Goal: Contribute content: Contribute content

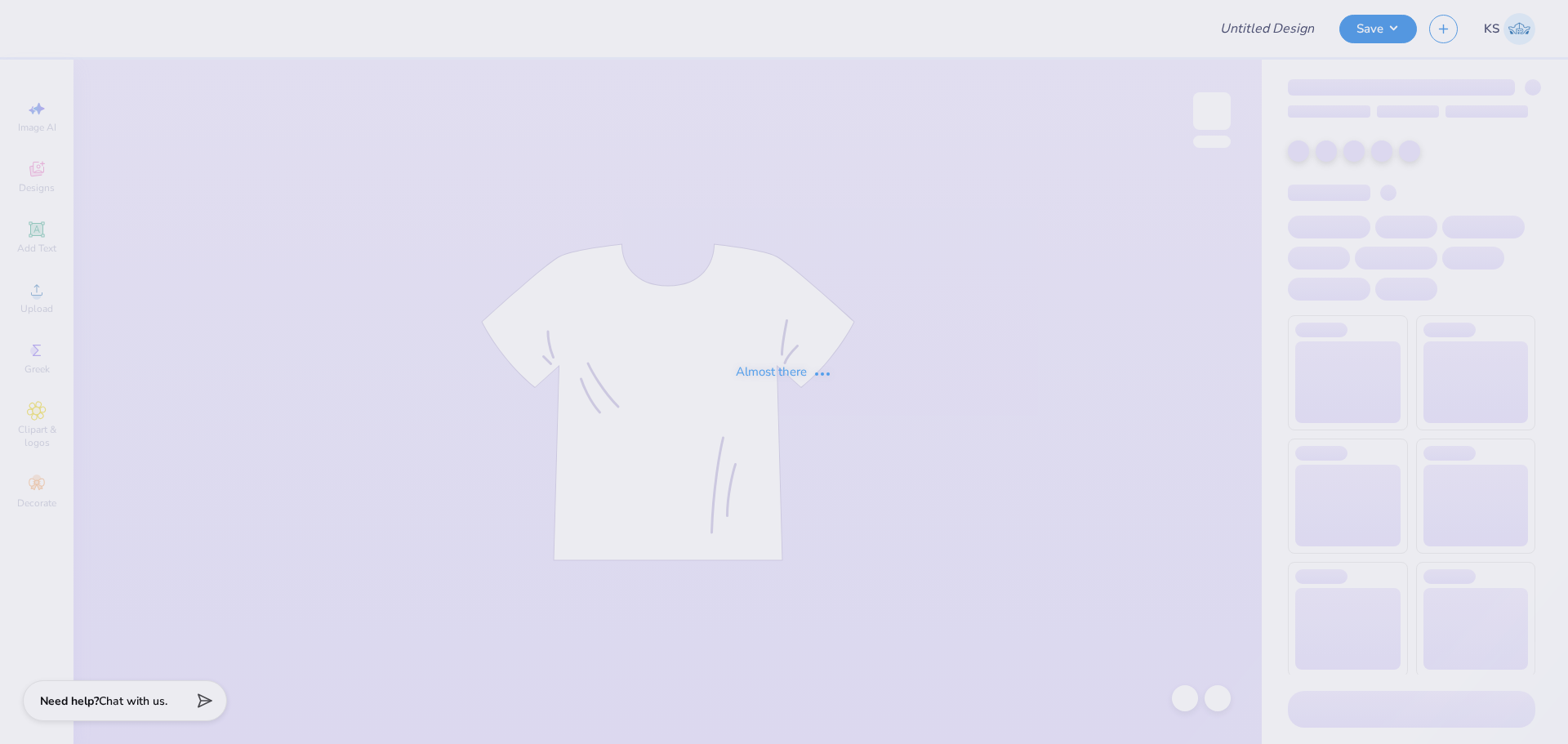
type input "FPS239510"
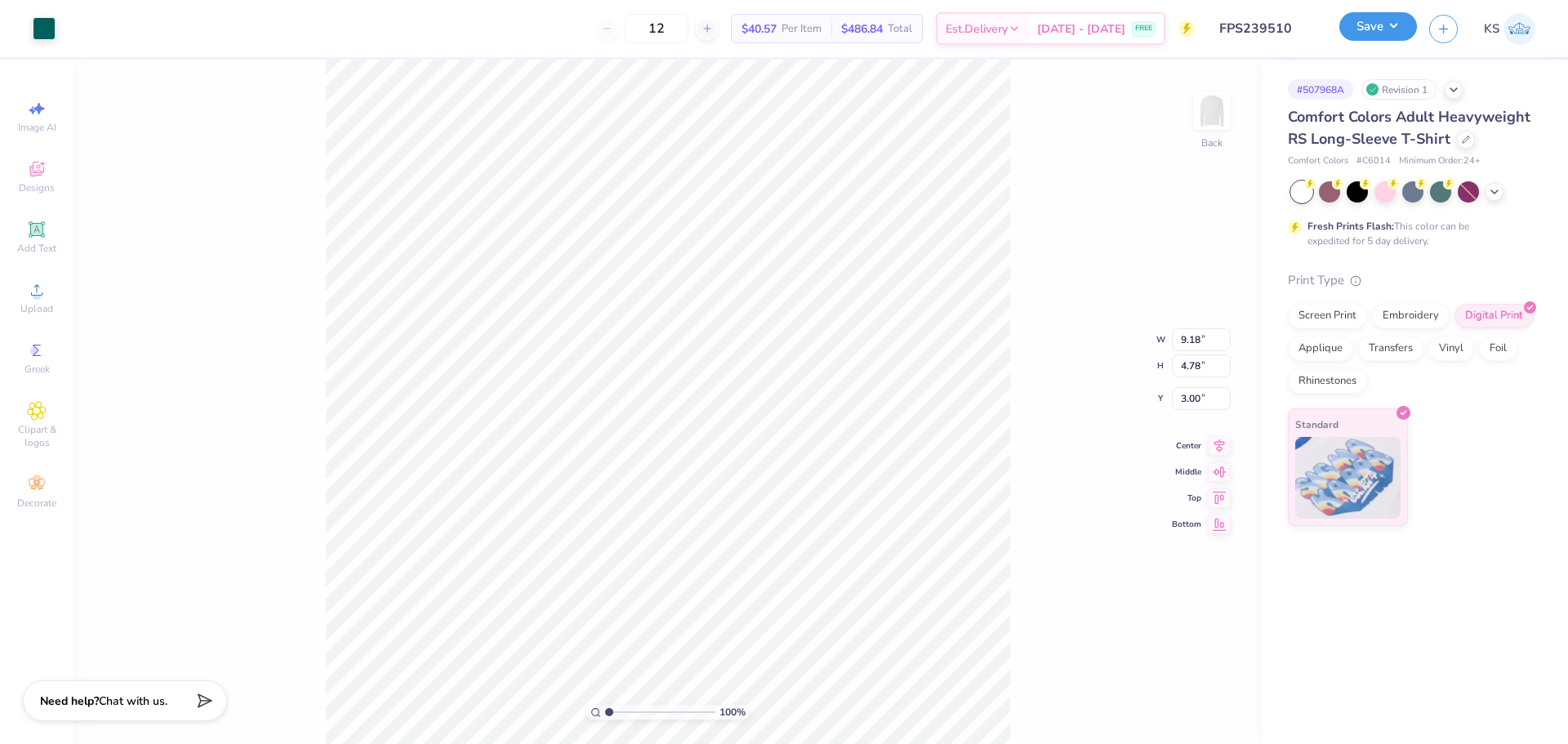
click at [1375, 27] on button "Save" at bounding box center [1378, 26] width 78 height 28
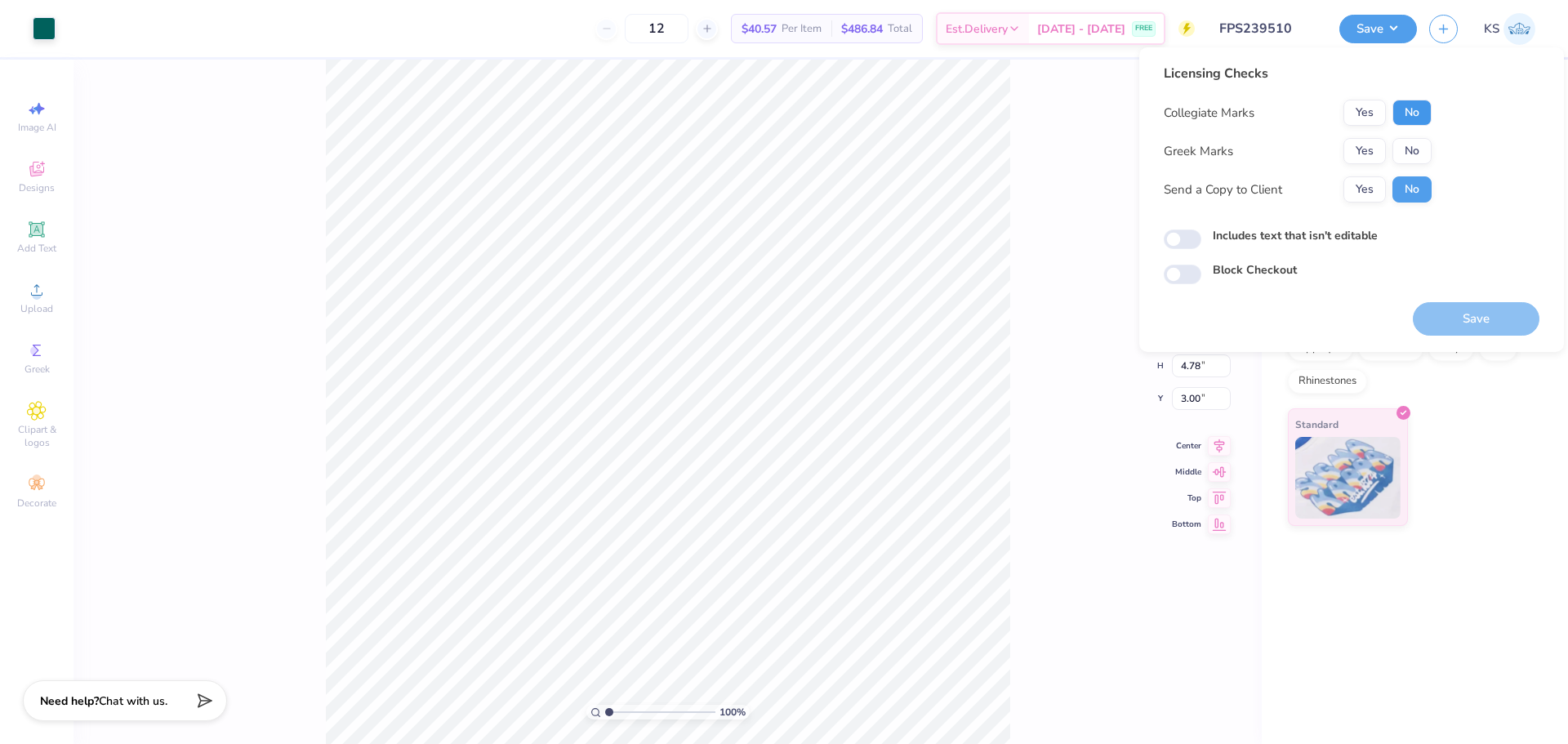
click at [1417, 109] on button "No" at bounding box center [1412, 113] width 39 height 27
click at [1377, 148] on button "Yes" at bounding box center [1364, 151] width 42 height 27
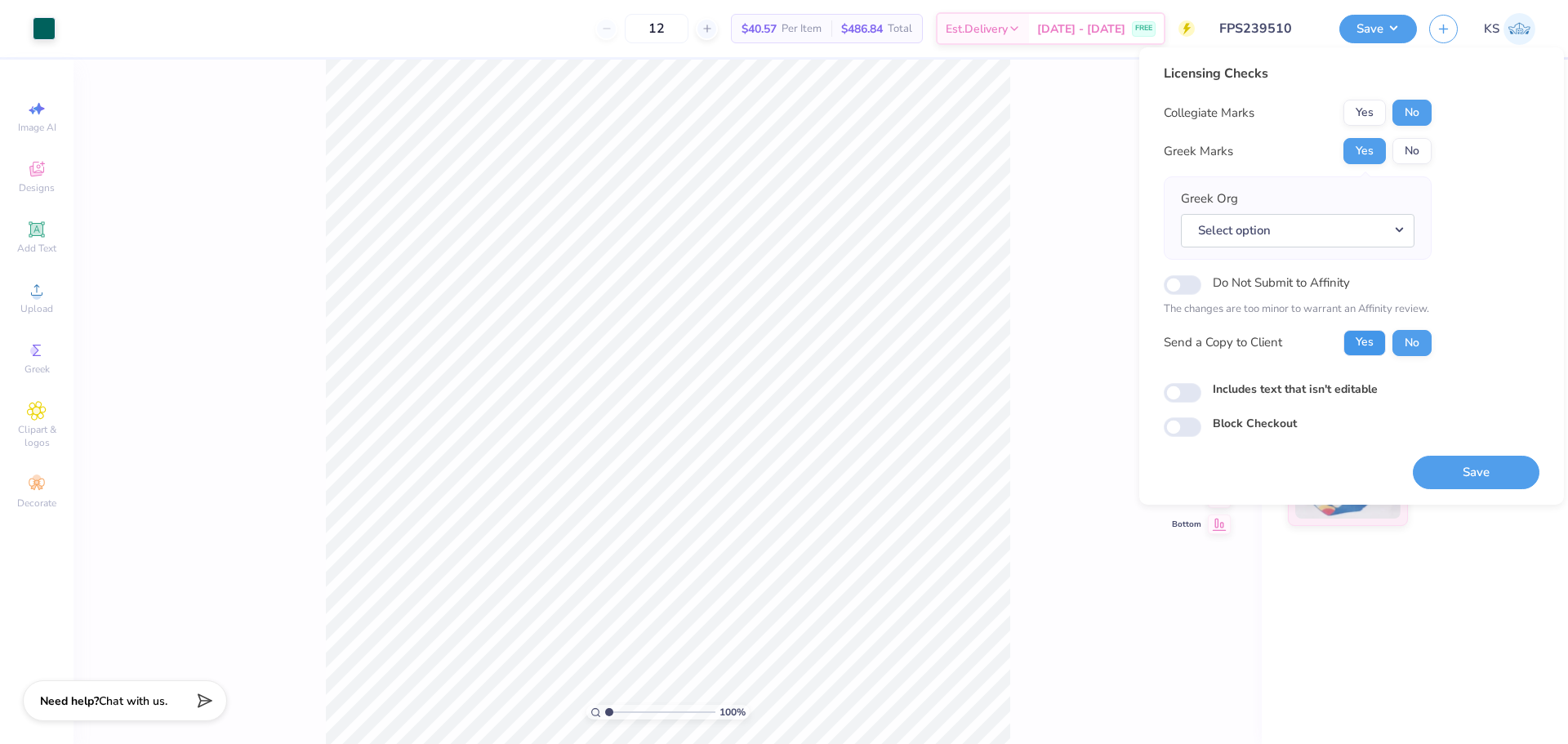
click at [1370, 339] on button "Yes" at bounding box center [1364, 343] width 42 height 27
click at [1400, 343] on button "No" at bounding box center [1412, 343] width 39 height 27
click at [1369, 232] on button "Select option" at bounding box center [1297, 231] width 233 height 34
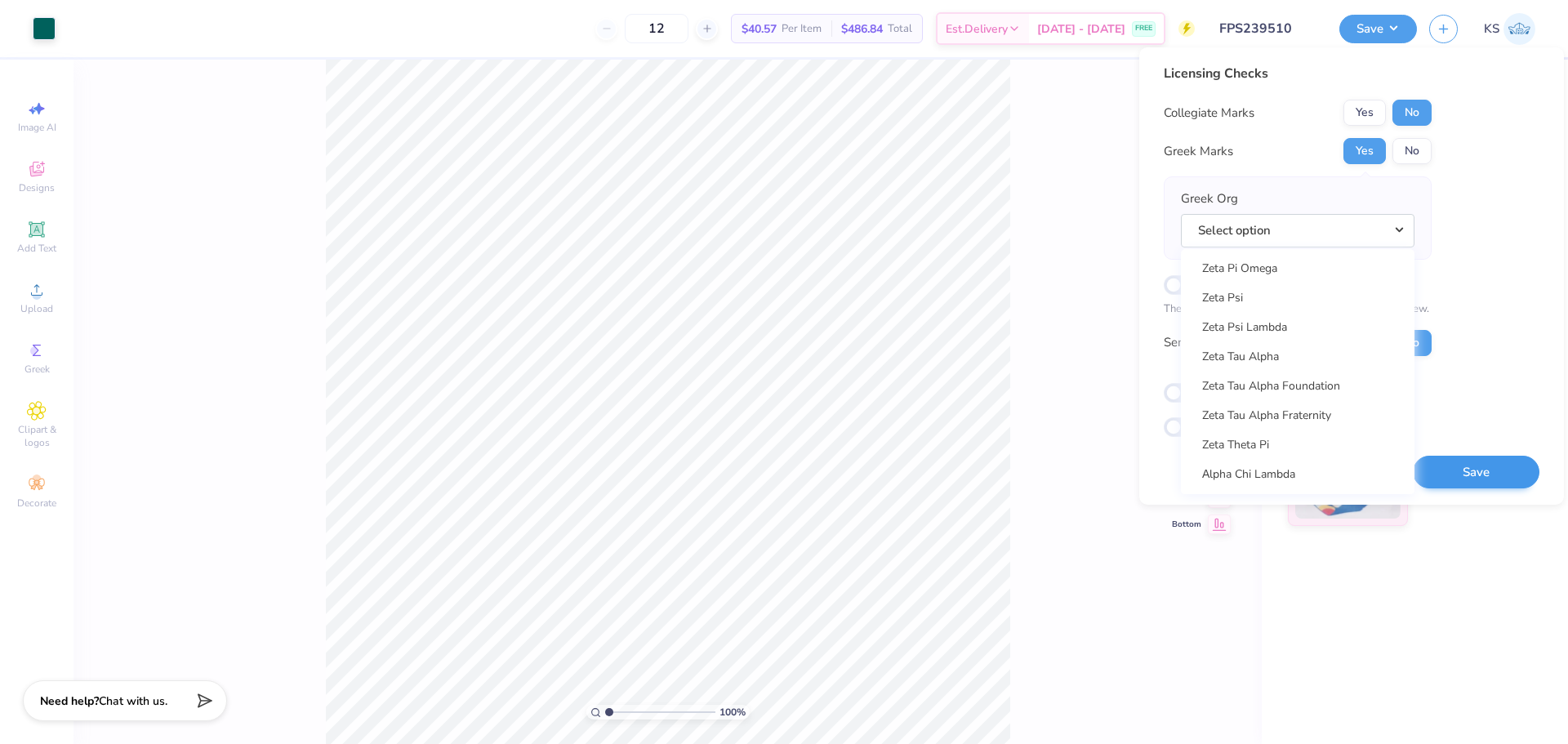
scroll to position [12770, 0]
click at [1296, 401] on link "Zeta Tau Alpha" at bounding box center [1297, 408] width 220 height 27
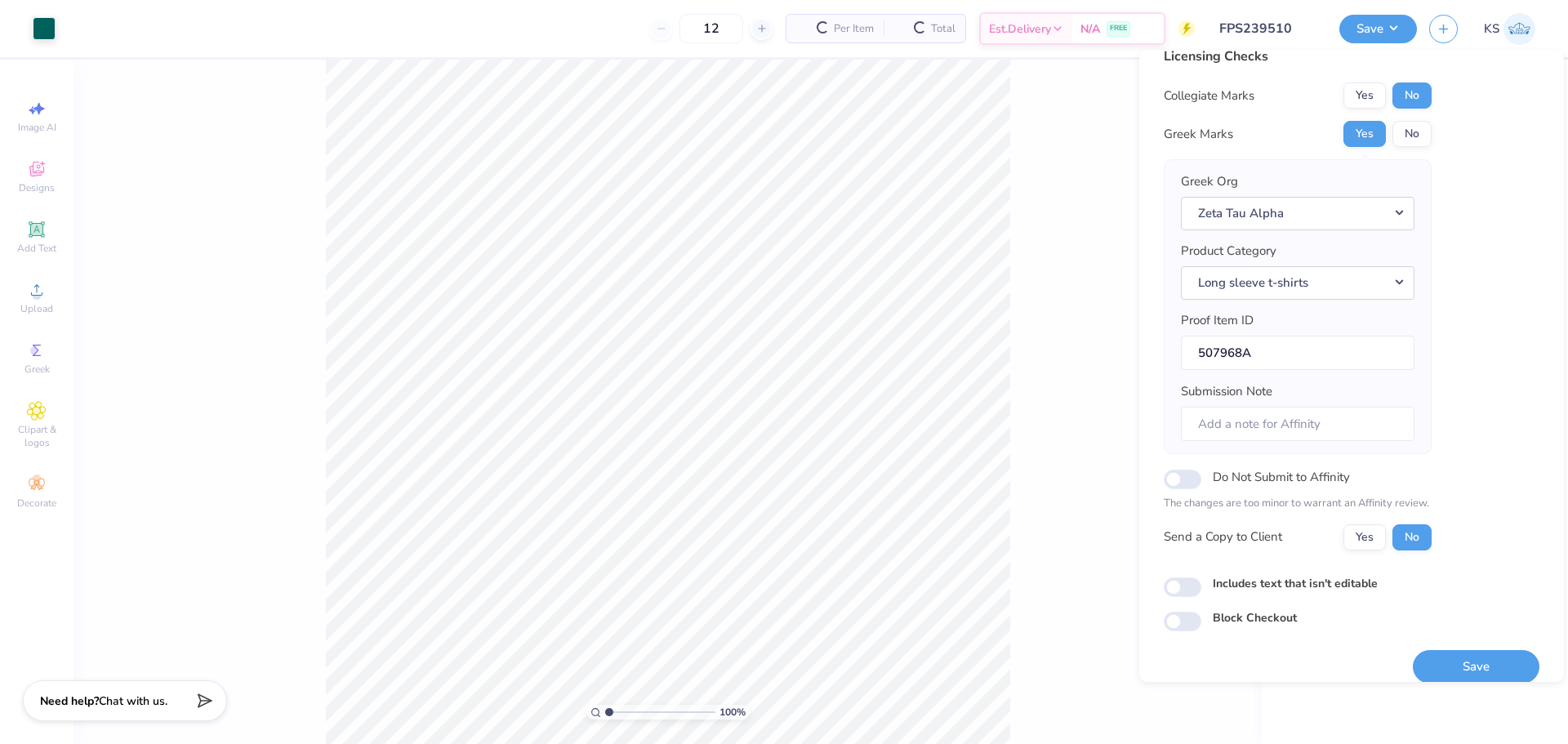
scroll to position [37, 0]
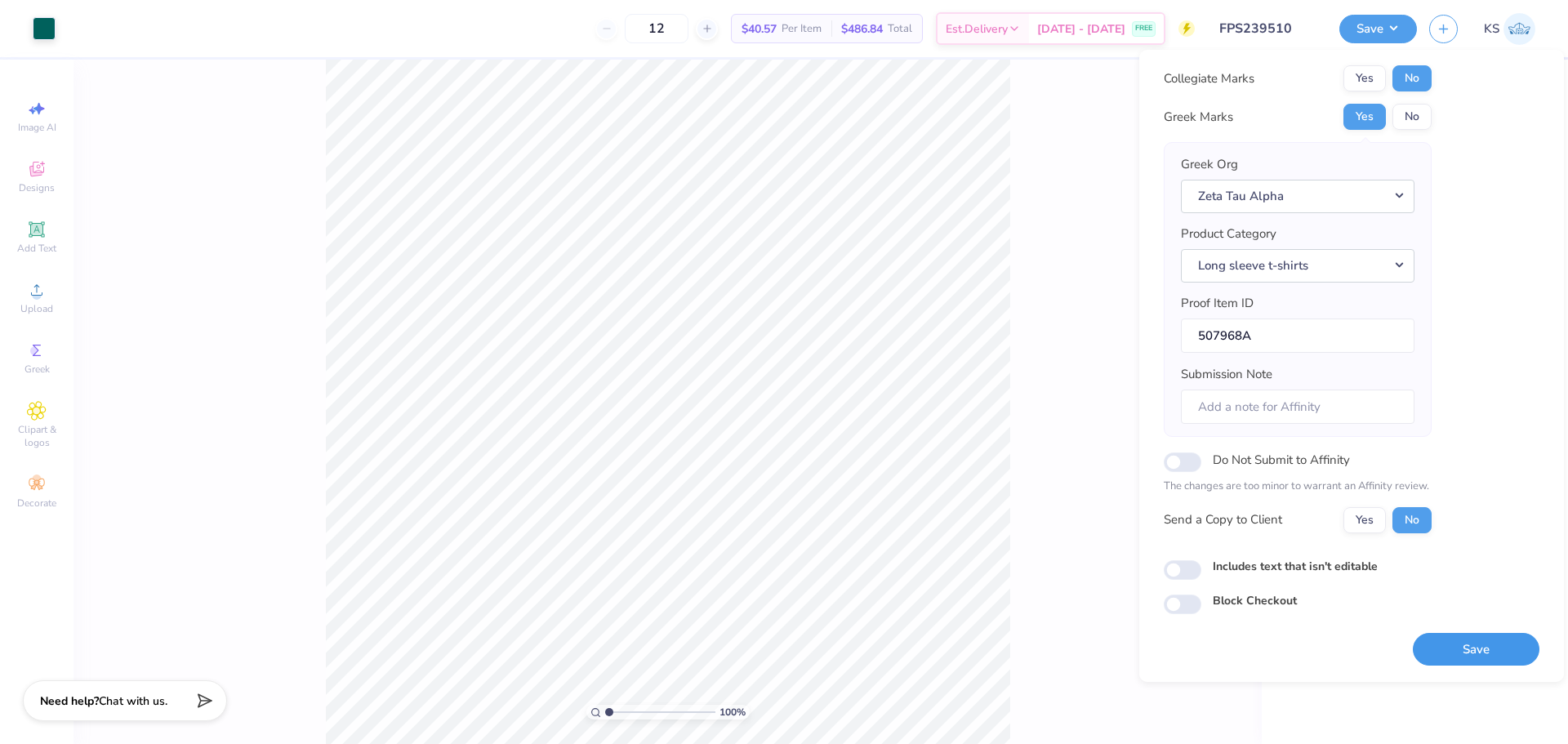
click at [1461, 651] on button "Save" at bounding box center [1476, 650] width 126 height 34
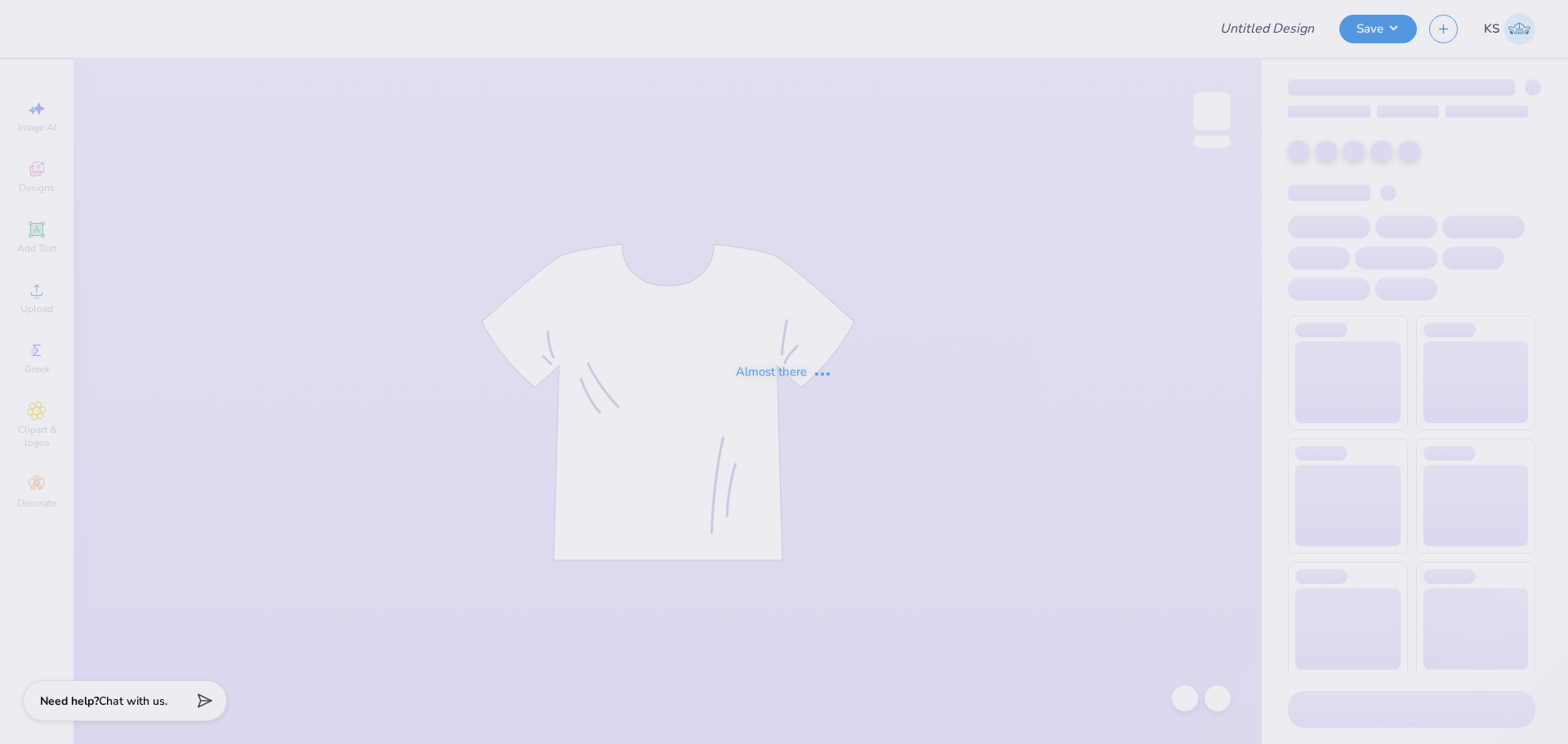
type input "FPS239531"
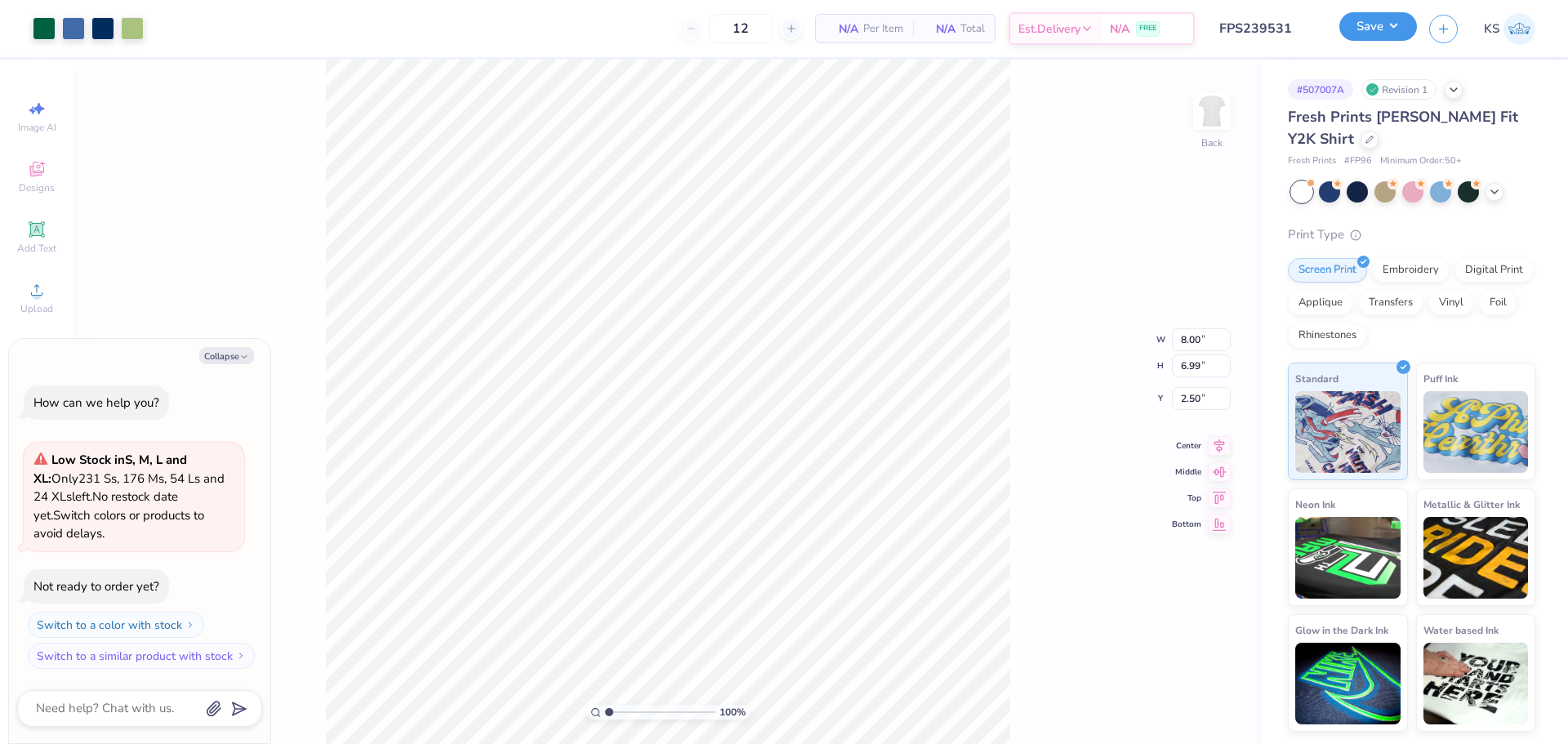
click at [1372, 31] on button "Save" at bounding box center [1378, 26] width 78 height 28
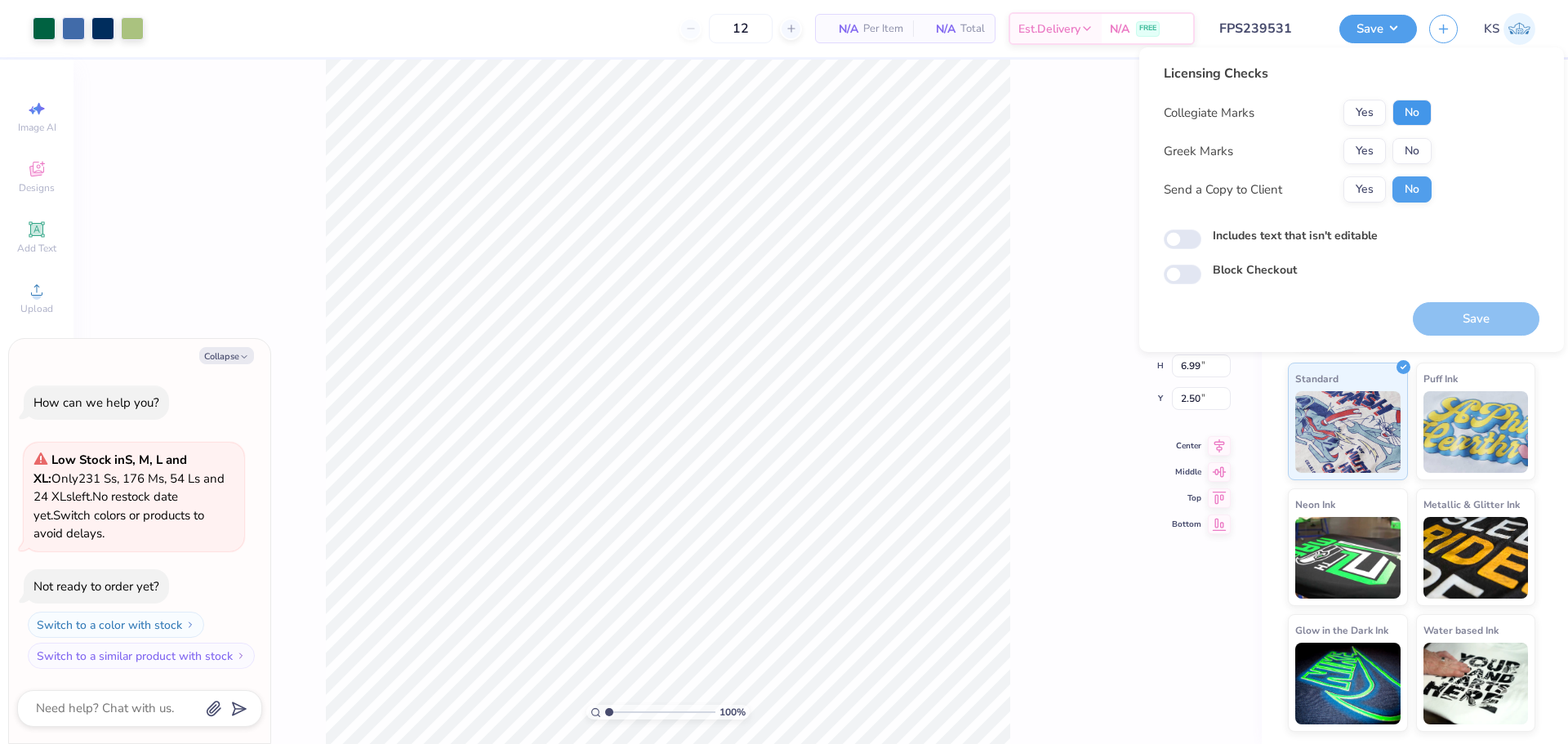
click at [1405, 123] on button "No" at bounding box center [1412, 113] width 39 height 27
click at [1372, 142] on button "Yes" at bounding box center [1364, 151] width 42 height 27
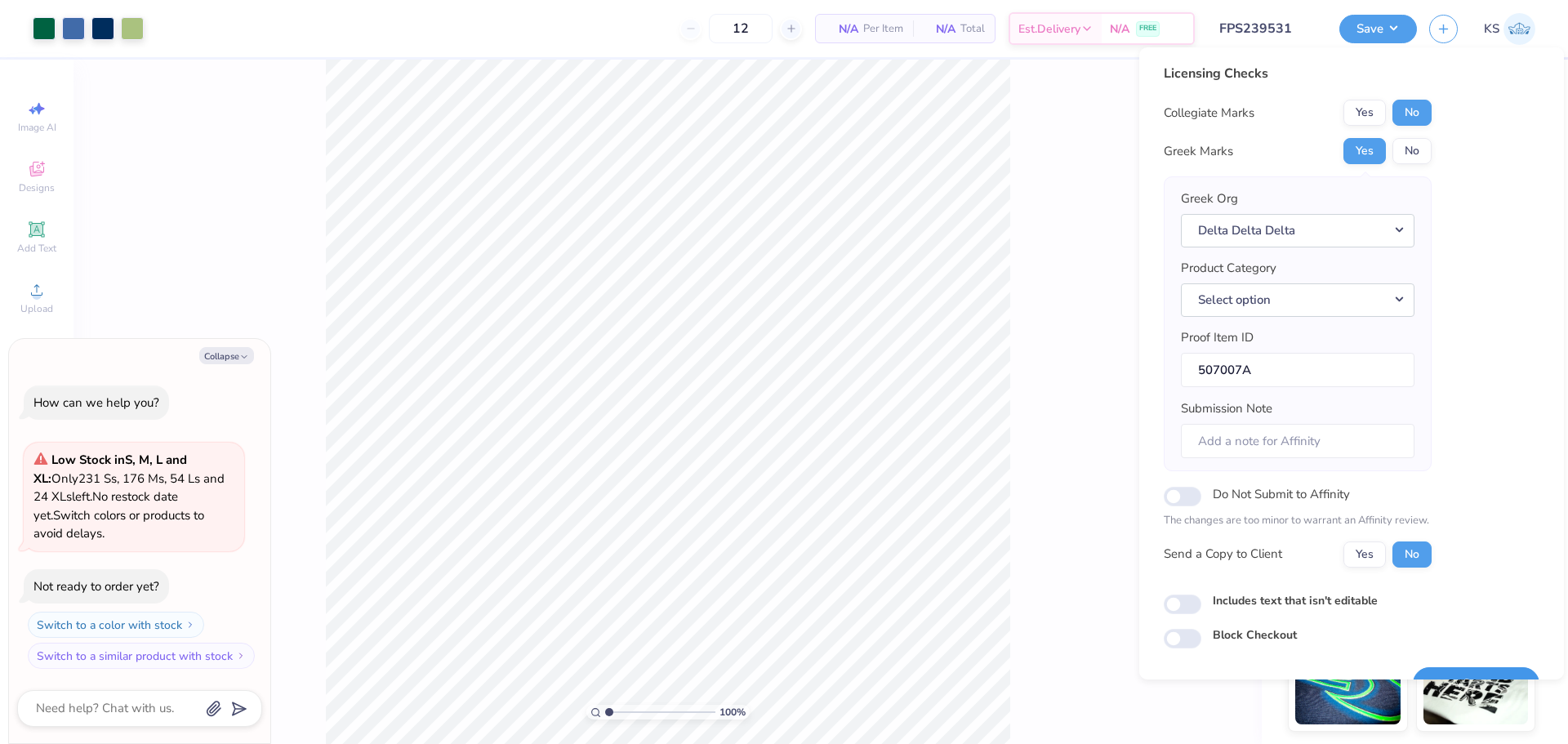
scroll to position [37, 0]
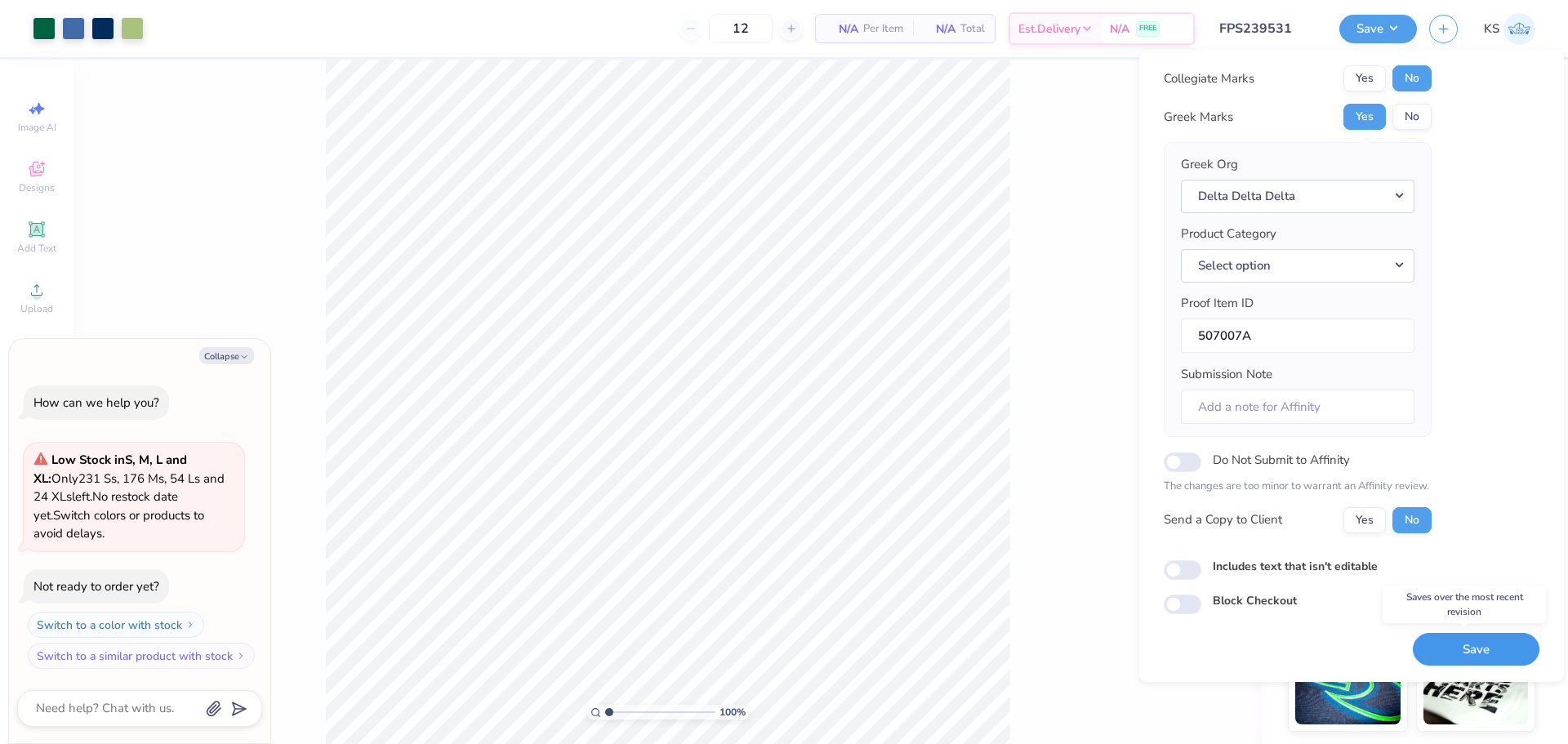
click at [1435, 646] on button "Save" at bounding box center [1476, 650] width 126 height 34
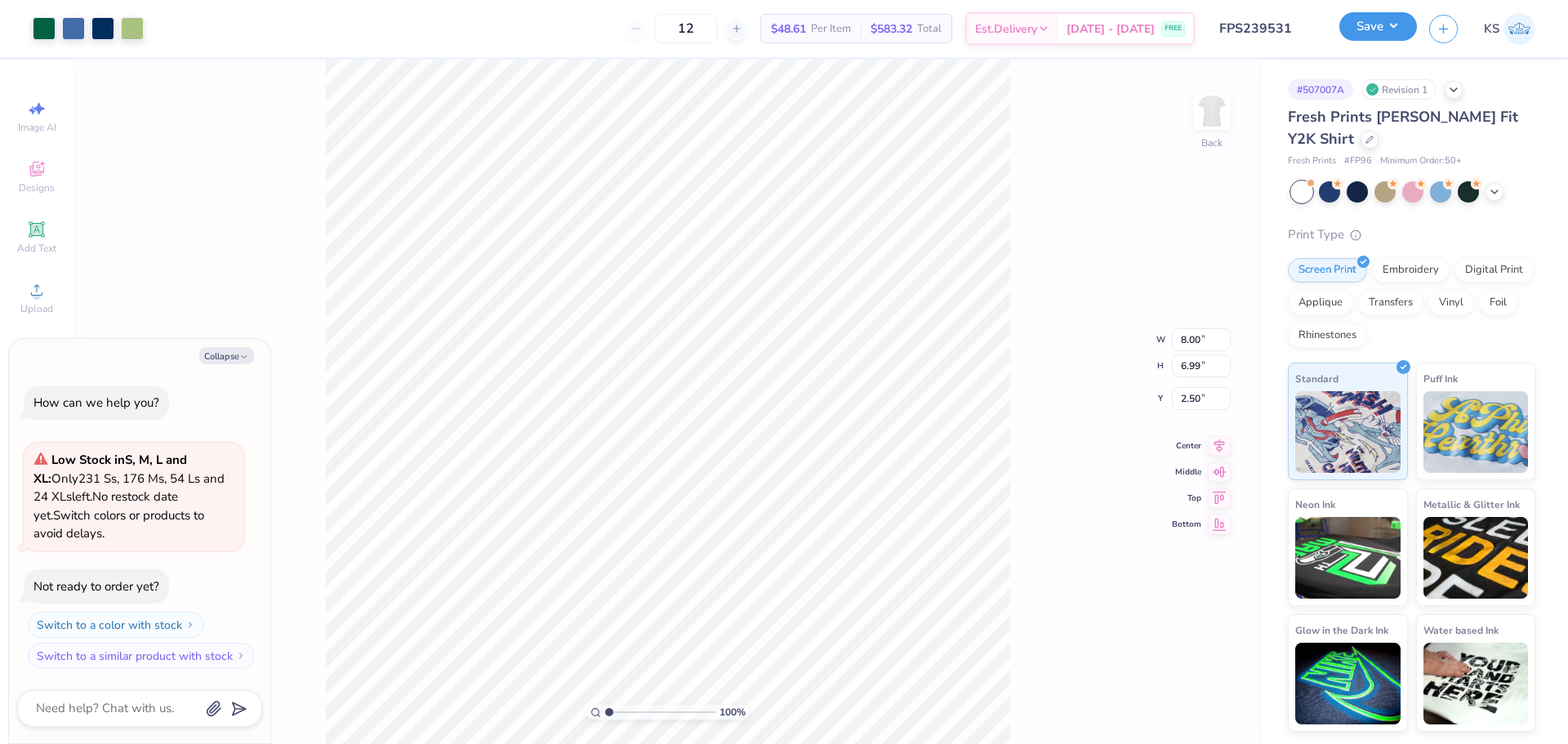
drag, startPoint x: 1365, startPoint y: 23, endPoint x: 1376, endPoint y: 27, distance: 11.7
click at [1365, 23] on button "Save" at bounding box center [1378, 26] width 78 height 28
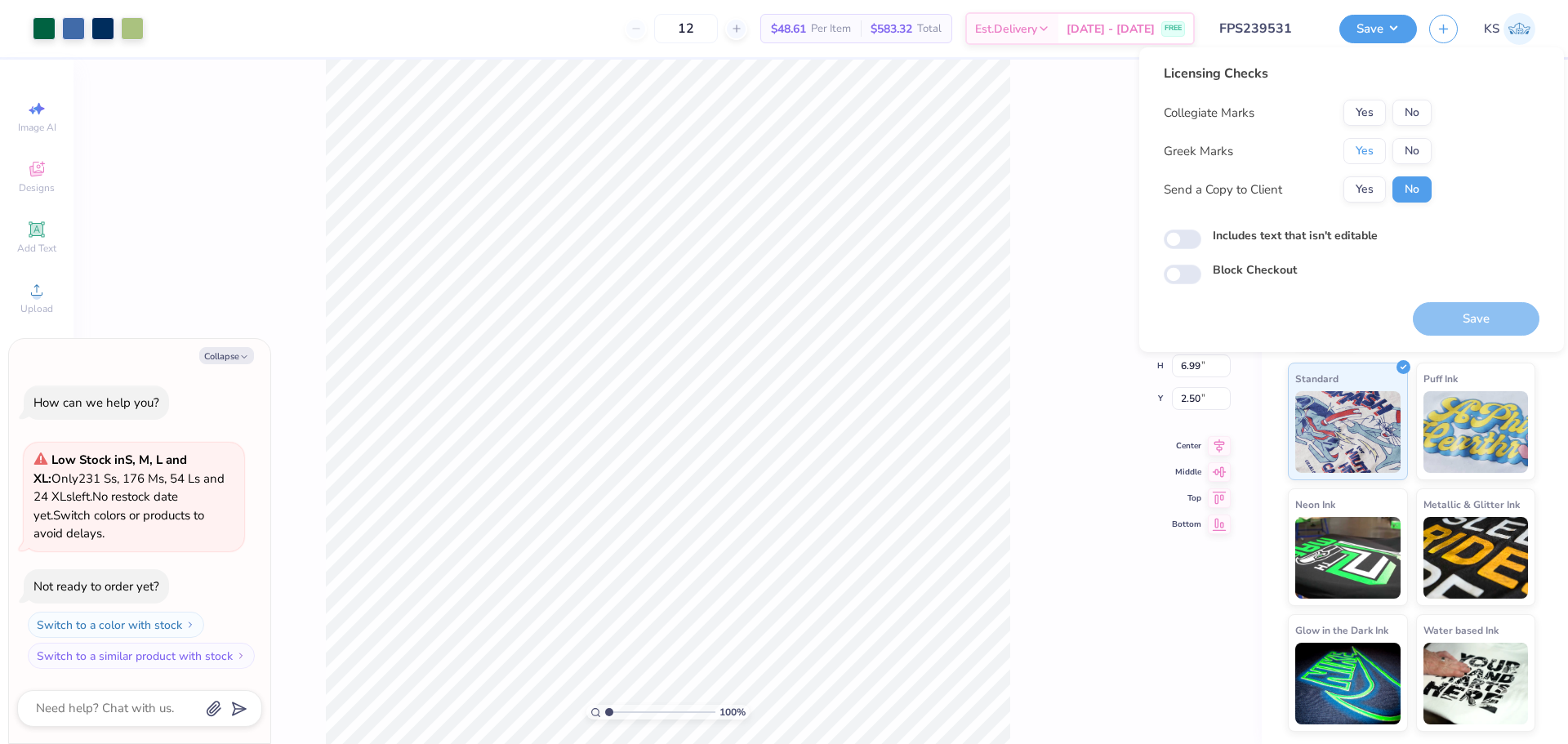
drag, startPoint x: 1349, startPoint y: 146, endPoint x: 1373, endPoint y: 135, distance: 26.4
click at [1352, 146] on button "Yes" at bounding box center [1364, 151] width 42 height 27
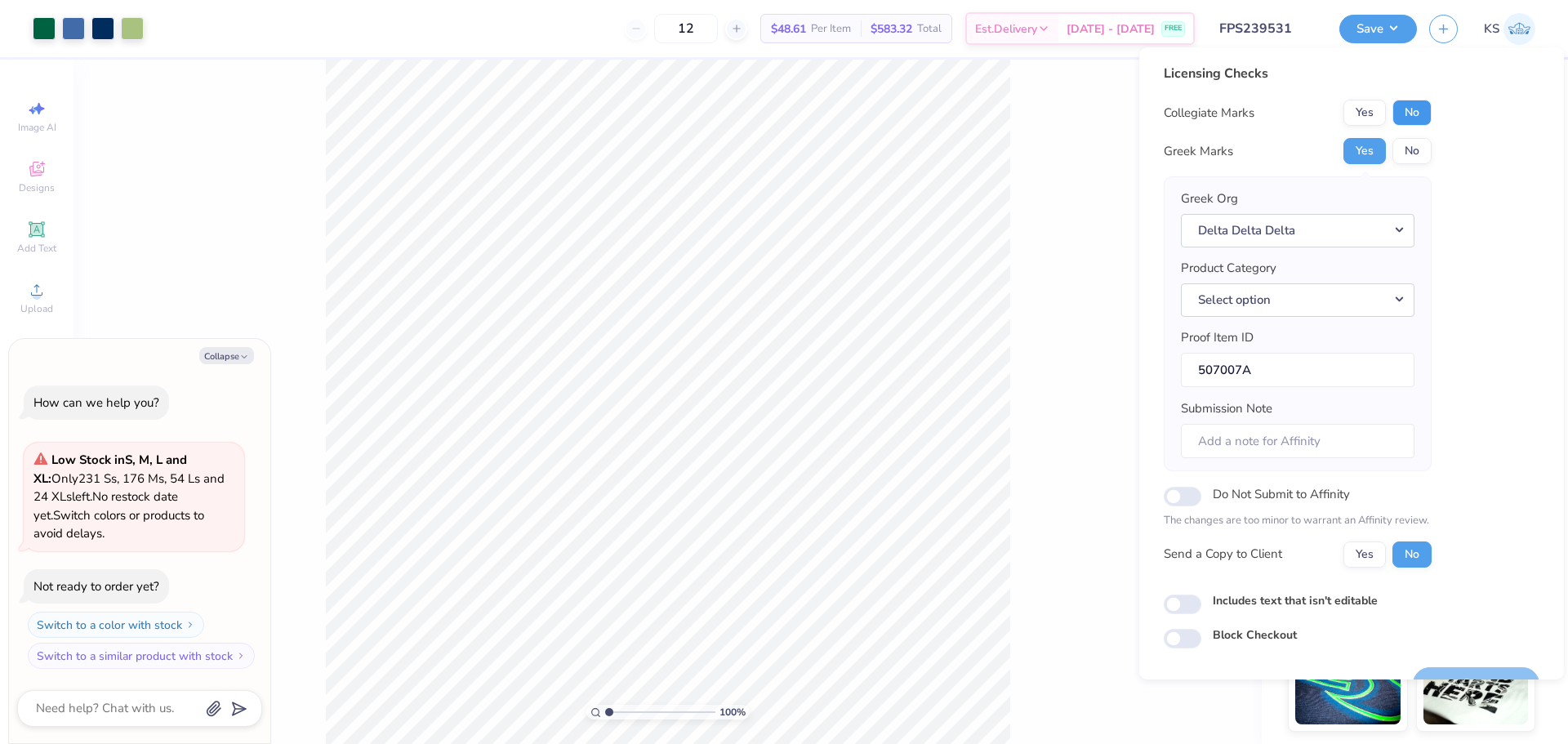
click at [1410, 114] on button "No" at bounding box center [1412, 113] width 39 height 27
click at [1340, 296] on button "Select option" at bounding box center [1297, 300] width 233 height 34
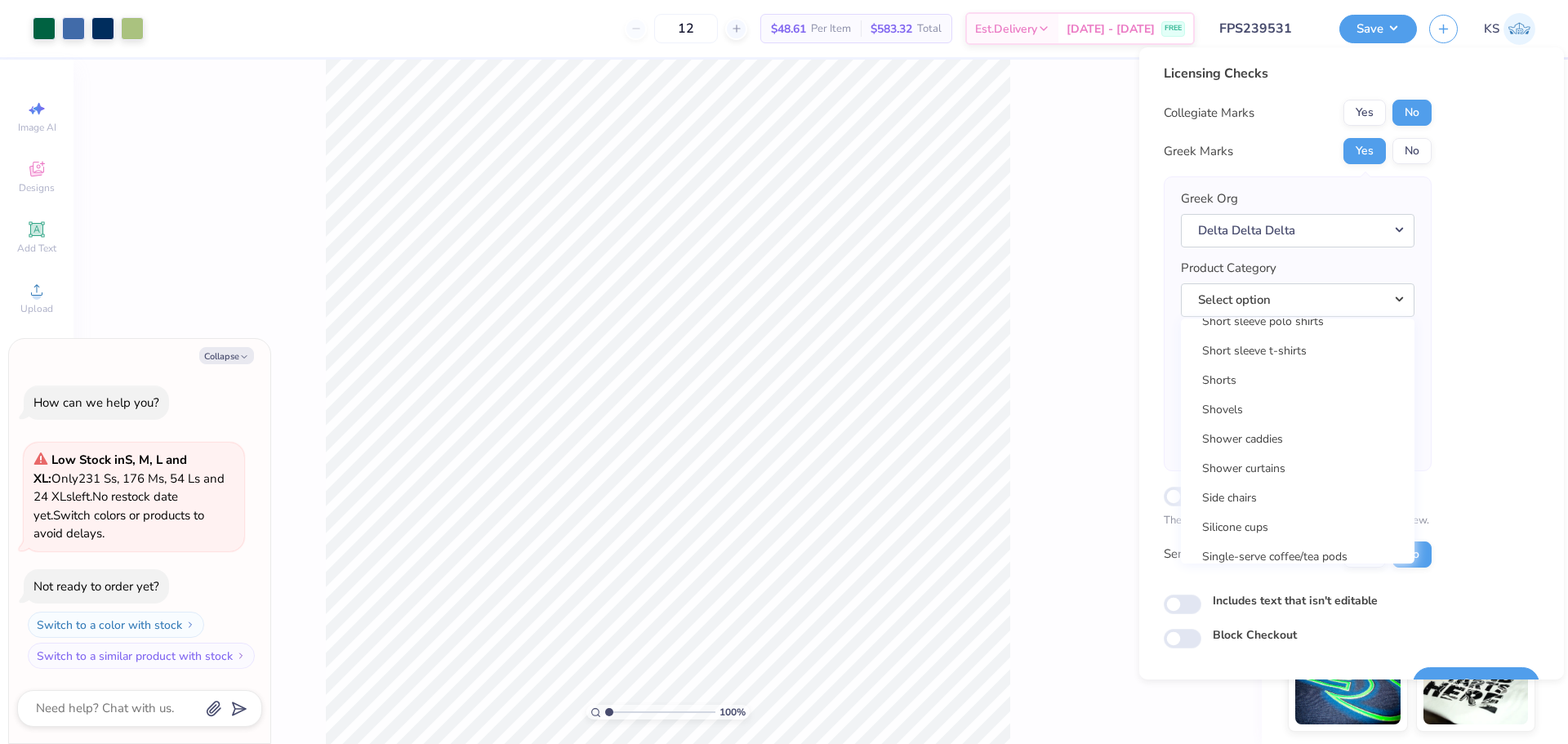
scroll to position [23687, 0]
click at [1337, 357] on link "Short sleeve t-shirts" at bounding box center [1297, 352] width 220 height 27
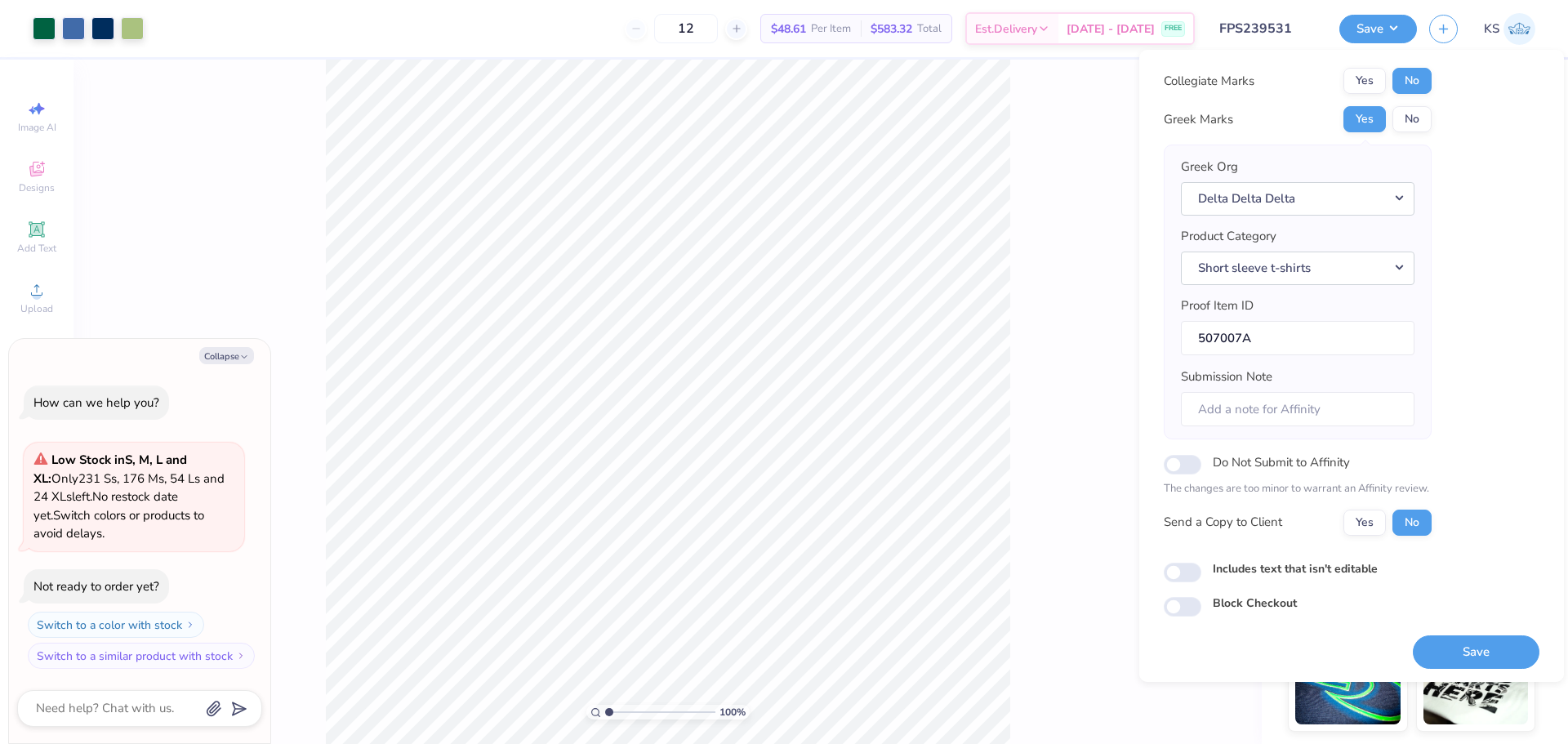
scroll to position [37, 0]
click at [1455, 651] on button "Save" at bounding box center [1476, 650] width 126 height 34
type textarea "x"
